Goal: Navigation & Orientation: Find specific page/section

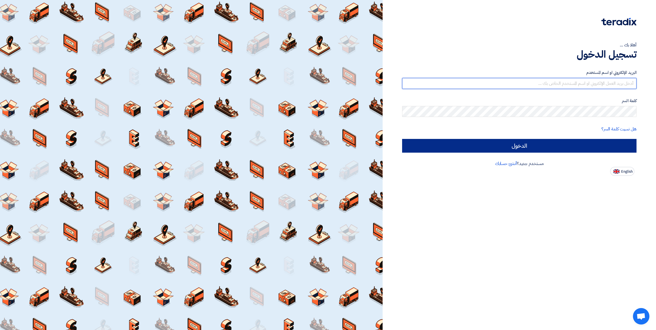
type input "[PERSON_NAME][EMAIL_ADDRESS][DOMAIN_NAME]"
click at [518, 146] on input "الدخول" at bounding box center [519, 146] width 234 height 14
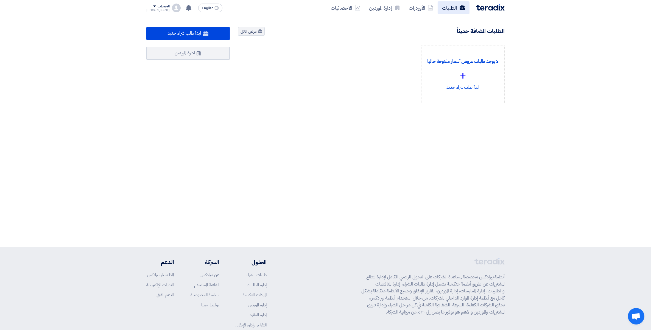
click at [438, 7] on link "الطلبات" at bounding box center [453, 7] width 32 height 13
